Goal: Task Accomplishment & Management: Manage account settings

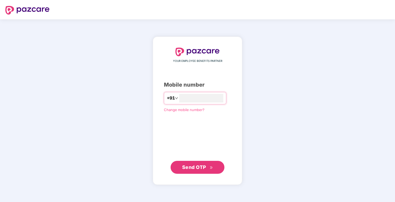
type input "**********"
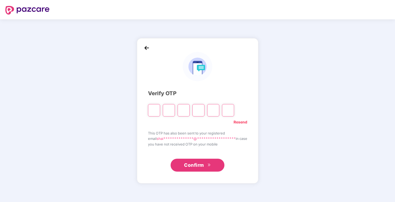
type input "*"
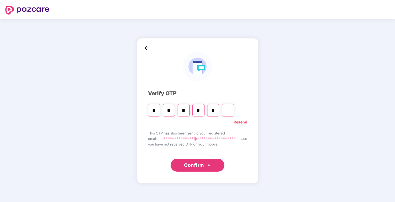
type input "*"
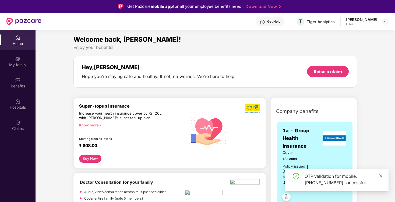
click at [382, 173] on link at bounding box center [381, 176] width 4 height 6
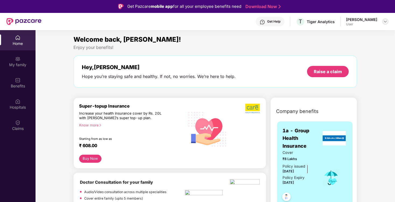
click at [386, 23] on img at bounding box center [385, 21] width 4 height 4
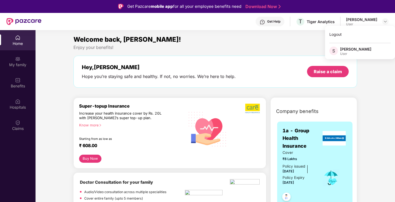
click at [191, 44] on div "Welcome back, [PERSON_NAME]!" at bounding box center [216, 39] width 284 height 10
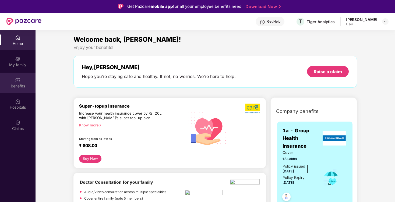
click at [22, 83] on div "Benefits" at bounding box center [18, 83] width 36 height 20
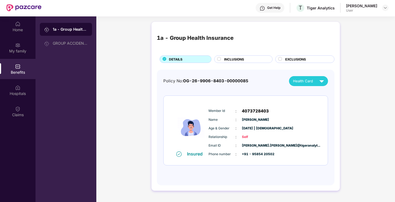
scroll to position [9, 0]
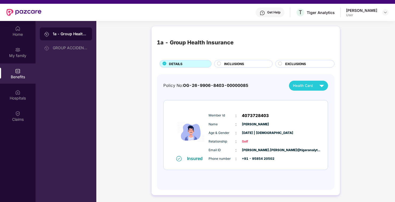
click at [226, 63] on span "INCLUSIONS" at bounding box center [234, 63] width 20 height 5
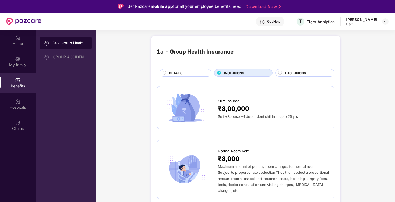
scroll to position [0, 0]
click at [300, 70] on div "EXCLUSIONS" at bounding box center [304, 73] width 59 height 8
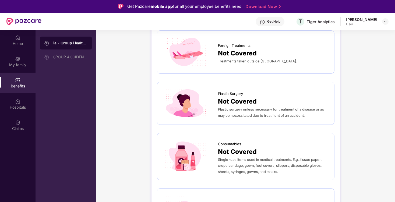
scroll to position [268, 0]
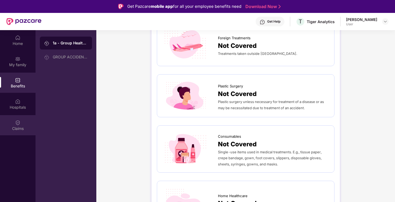
click at [20, 126] on div "Claims" at bounding box center [18, 128] width 36 height 5
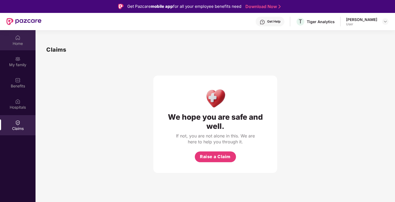
click at [17, 37] on img at bounding box center [17, 37] width 5 height 5
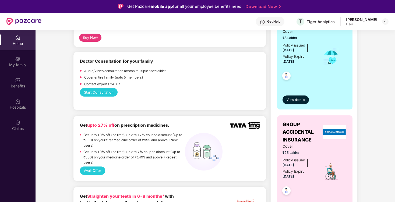
scroll to position [121, 0]
click at [297, 100] on span "View details" at bounding box center [296, 100] width 18 height 5
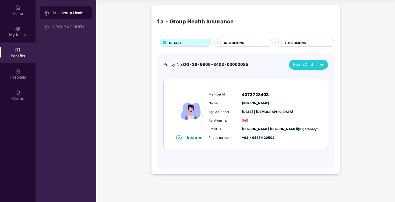
scroll to position [30, 0]
click at [306, 66] on span "Health Card" at bounding box center [303, 65] width 20 height 6
click at [264, 62] on div "Policy No: OG-26-9906-8403-00000085 Health Card" at bounding box center [245, 65] width 165 height 10
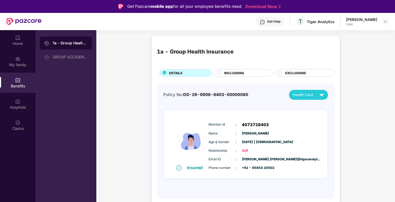
scroll to position [0, 0]
click at [18, 40] on img at bounding box center [17, 37] width 5 height 5
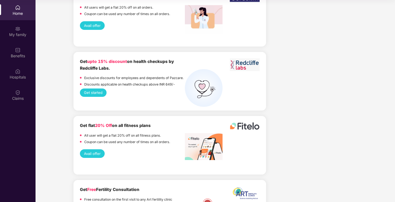
scroll to position [714, 0]
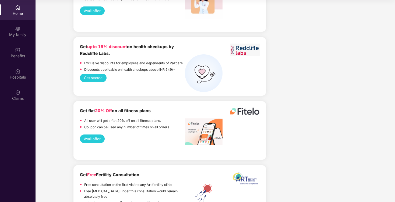
click at [99, 135] on button "Avail offer" at bounding box center [92, 139] width 25 height 8
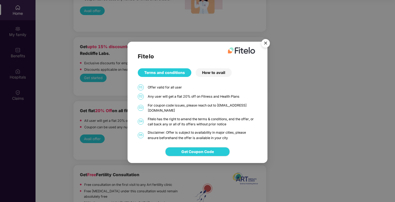
click at [265, 46] on img "Close" at bounding box center [265, 44] width 15 height 15
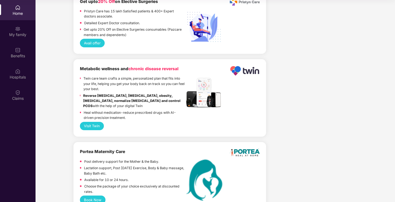
scroll to position [30, 0]
click at [17, 32] on div "My family" at bounding box center [18, 34] width 36 height 5
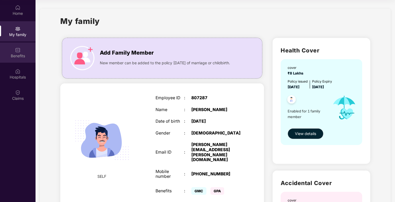
click at [18, 54] on div "Benefits" at bounding box center [18, 55] width 36 height 5
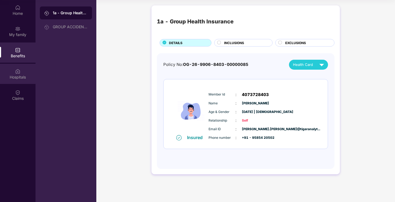
click at [19, 71] on img at bounding box center [17, 71] width 5 height 5
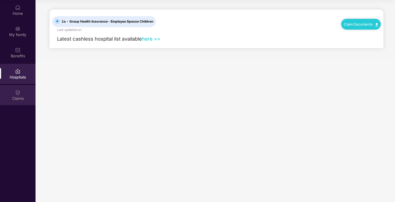
click at [19, 92] on img at bounding box center [17, 92] width 5 height 5
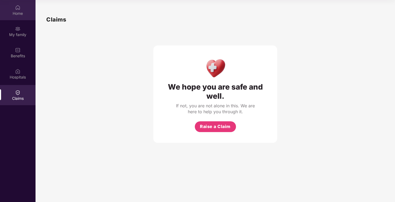
click at [11, 18] on div "Home" at bounding box center [18, 10] width 36 height 20
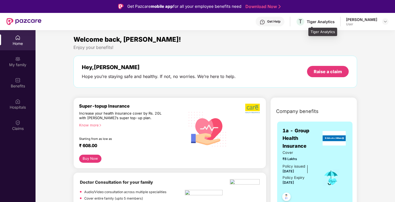
click at [329, 22] on div "Tiger Analytics" at bounding box center [321, 21] width 28 height 5
click at [364, 24] on div "User" at bounding box center [361, 24] width 31 height 4
click at [383, 22] on div at bounding box center [385, 21] width 6 height 6
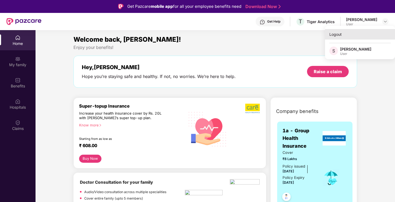
click at [354, 31] on div "Logout" at bounding box center [360, 34] width 70 height 11
